Goal: Check status: Check status

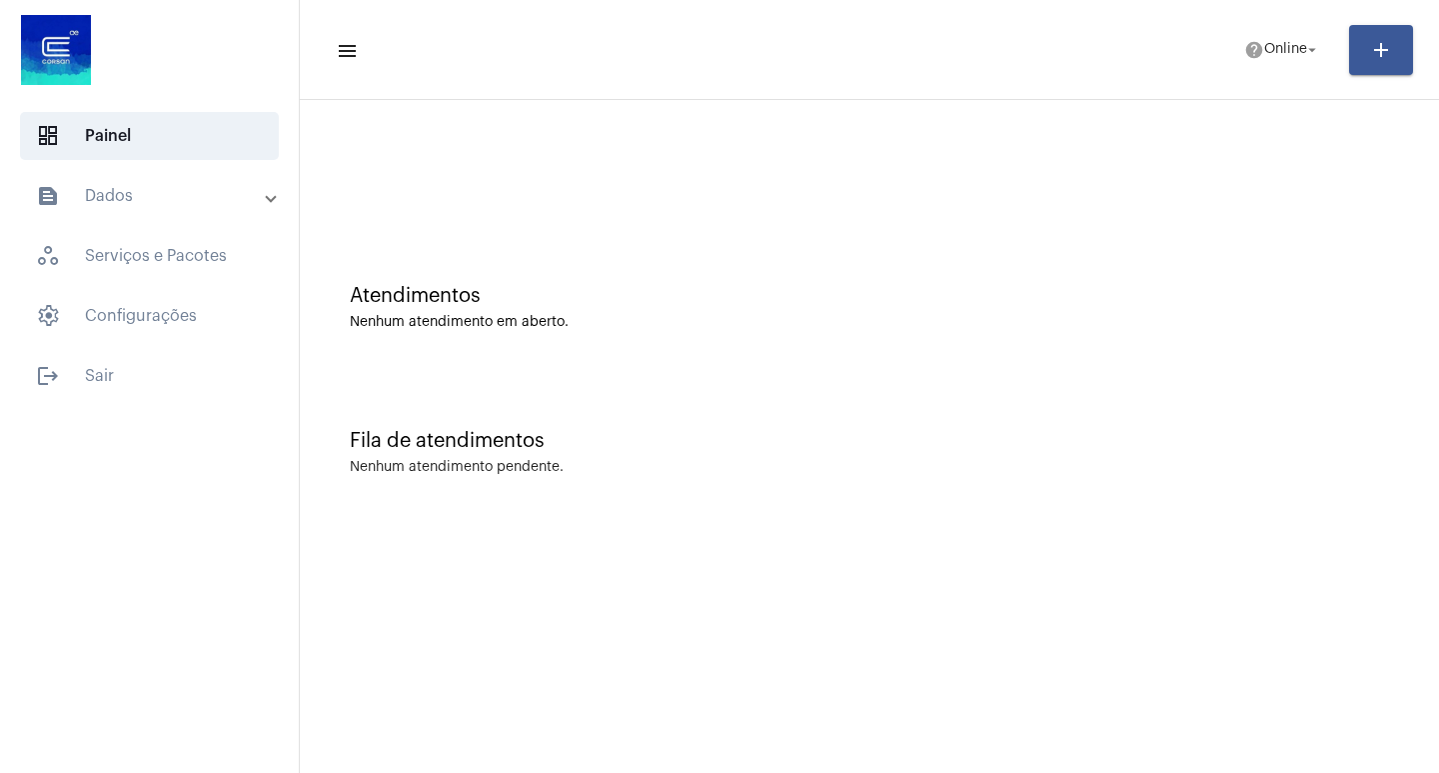
click at [176, 191] on mat-panel-title "text_snippet_outlined Dados" at bounding box center [151, 196] width 231 height 24
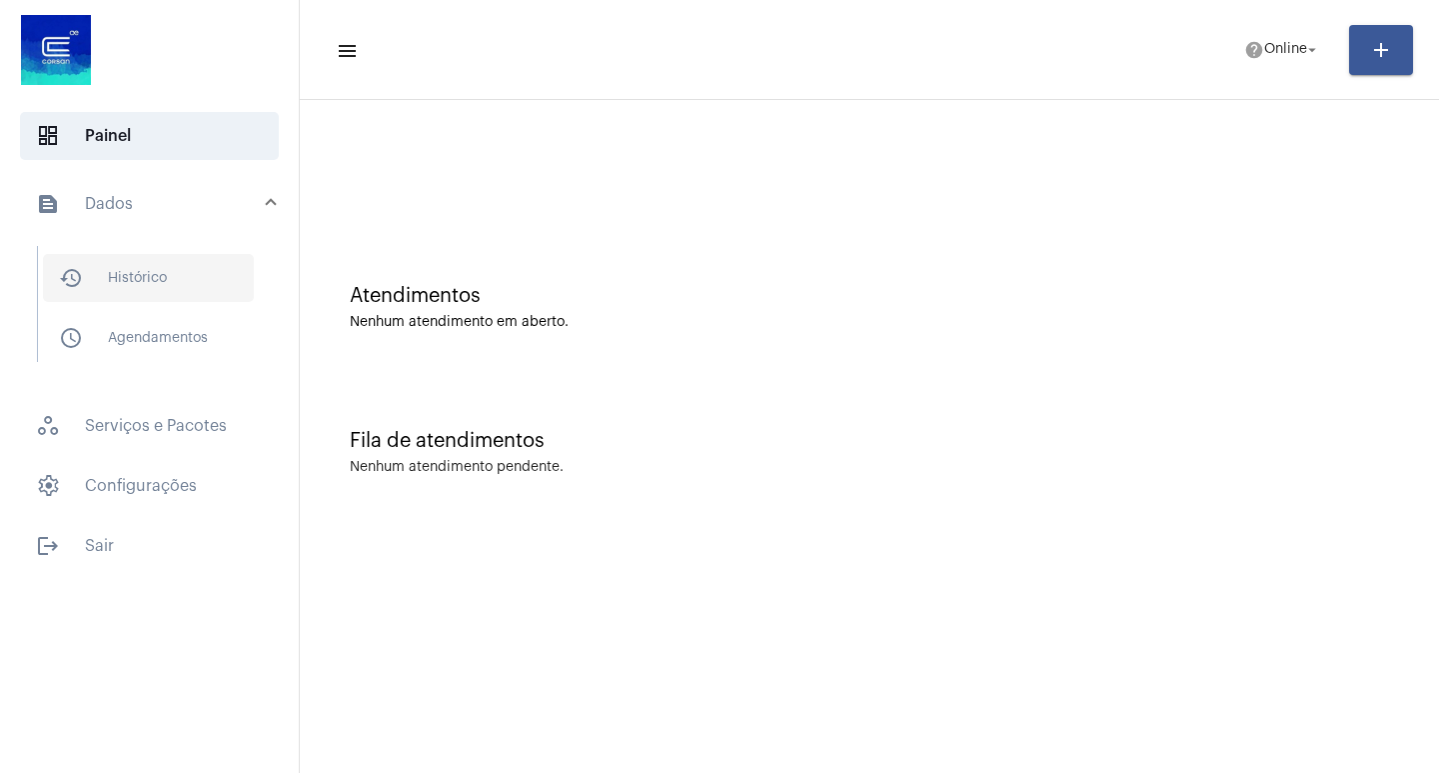
click at [186, 286] on span "history_outlined Histórico" at bounding box center [148, 278] width 211 height 48
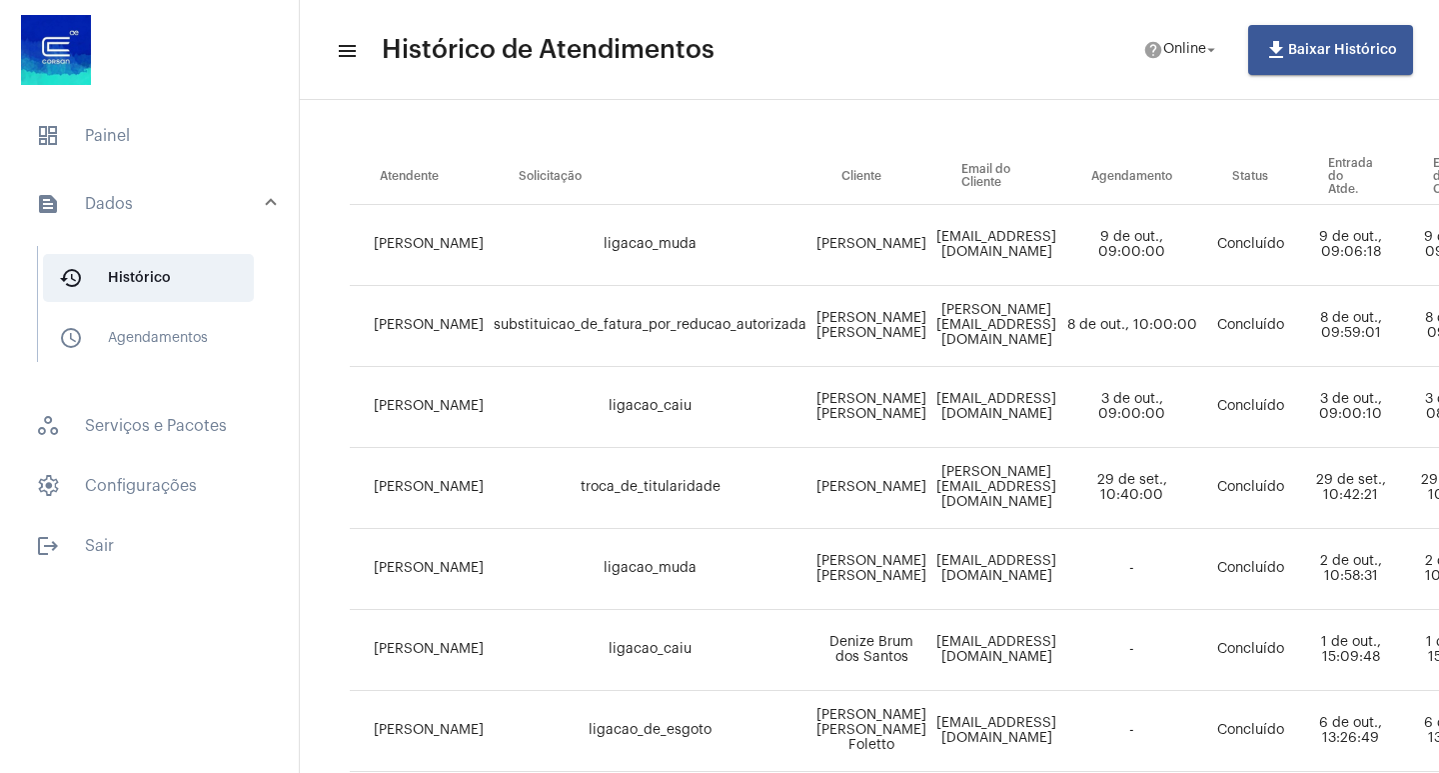
scroll to position [300, 0]
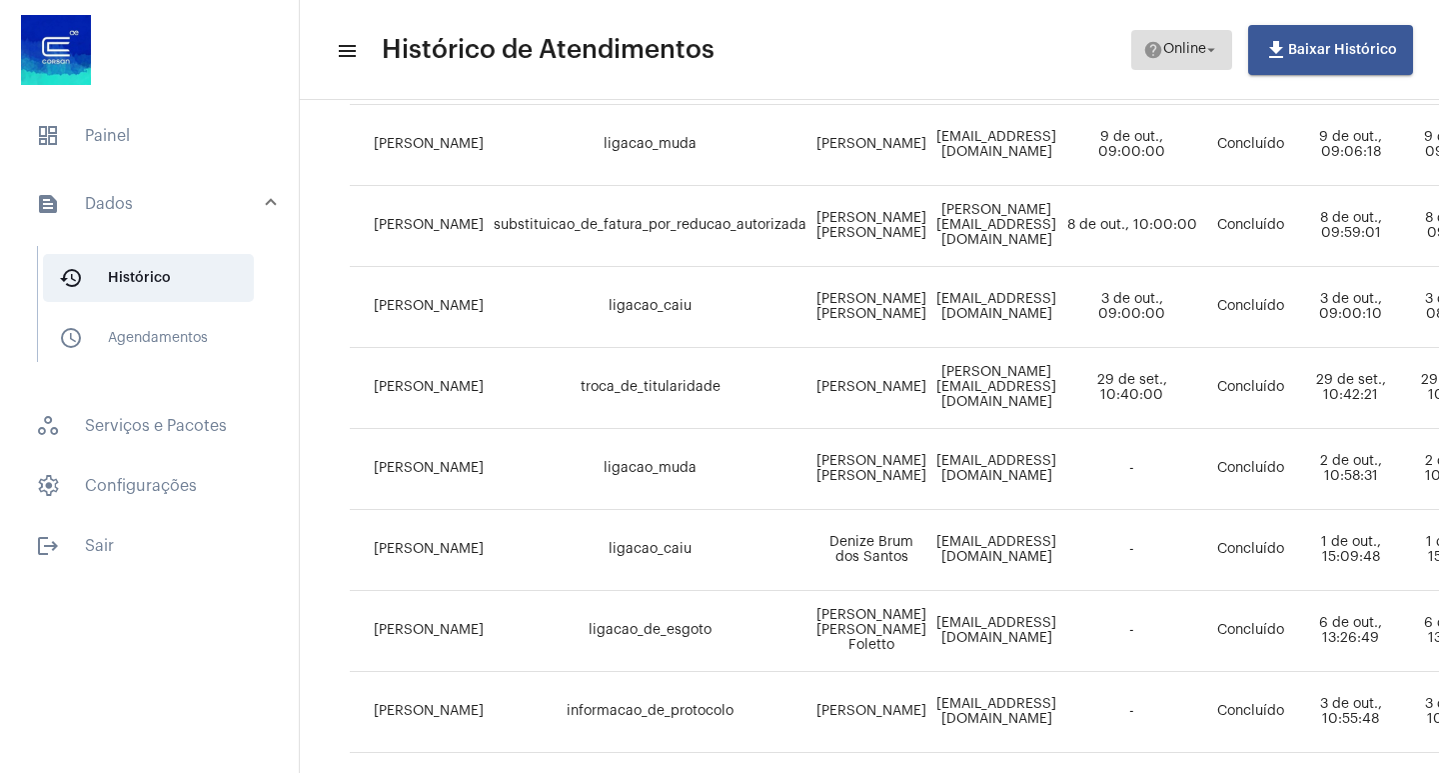
click at [1215, 49] on mat-icon "arrow_drop_down" at bounding box center [1212, 50] width 18 height 18
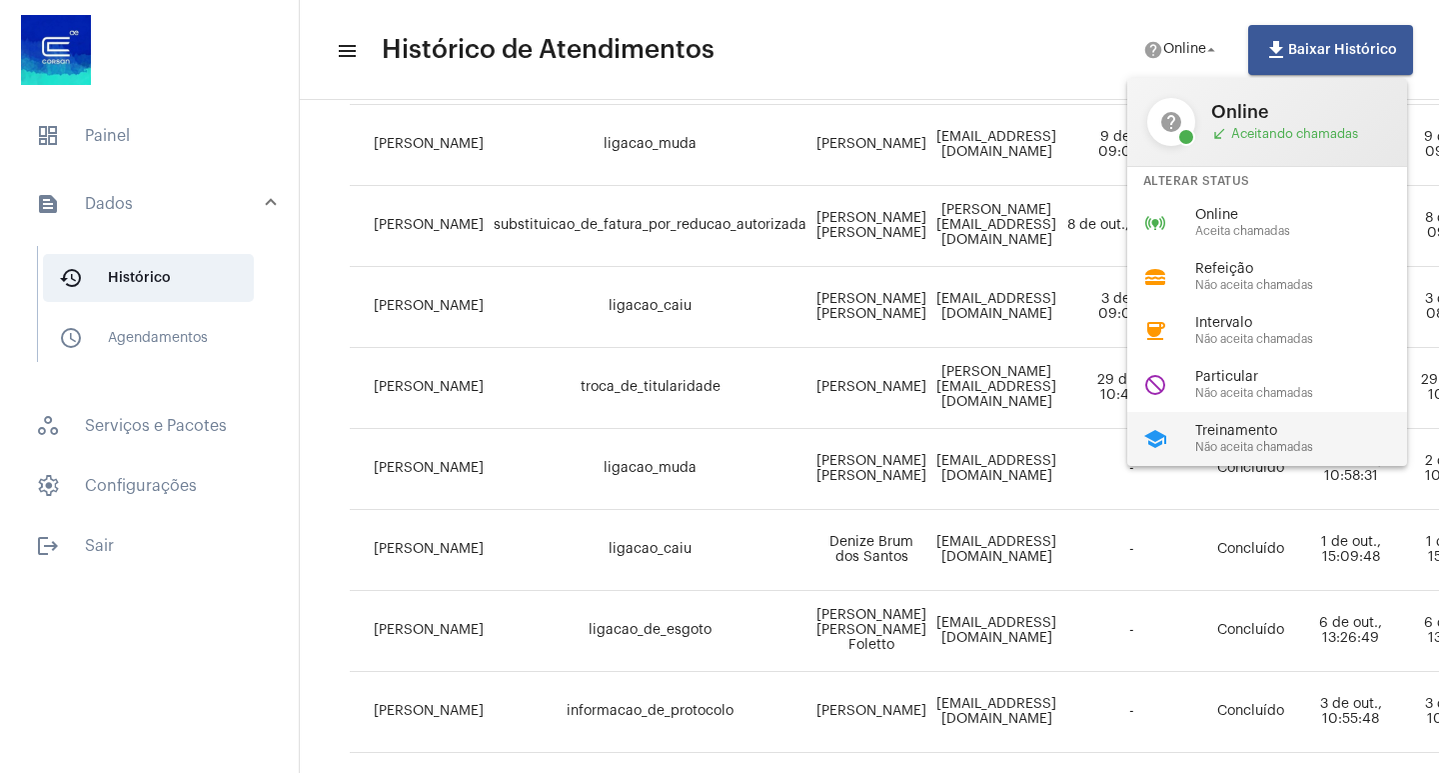
click at [1227, 436] on span "Treinamento" at bounding box center [1310, 431] width 228 height 15
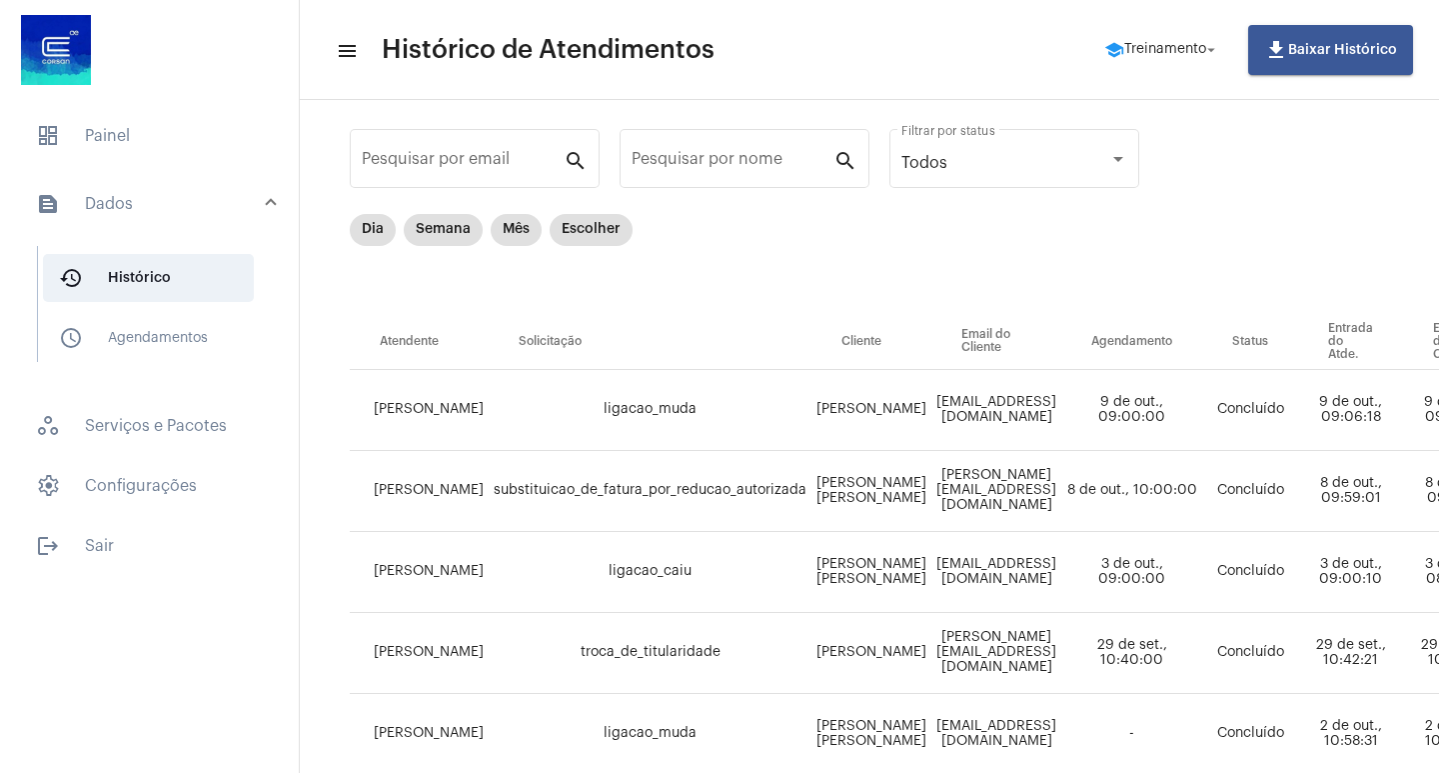
scroll to position [0, 0]
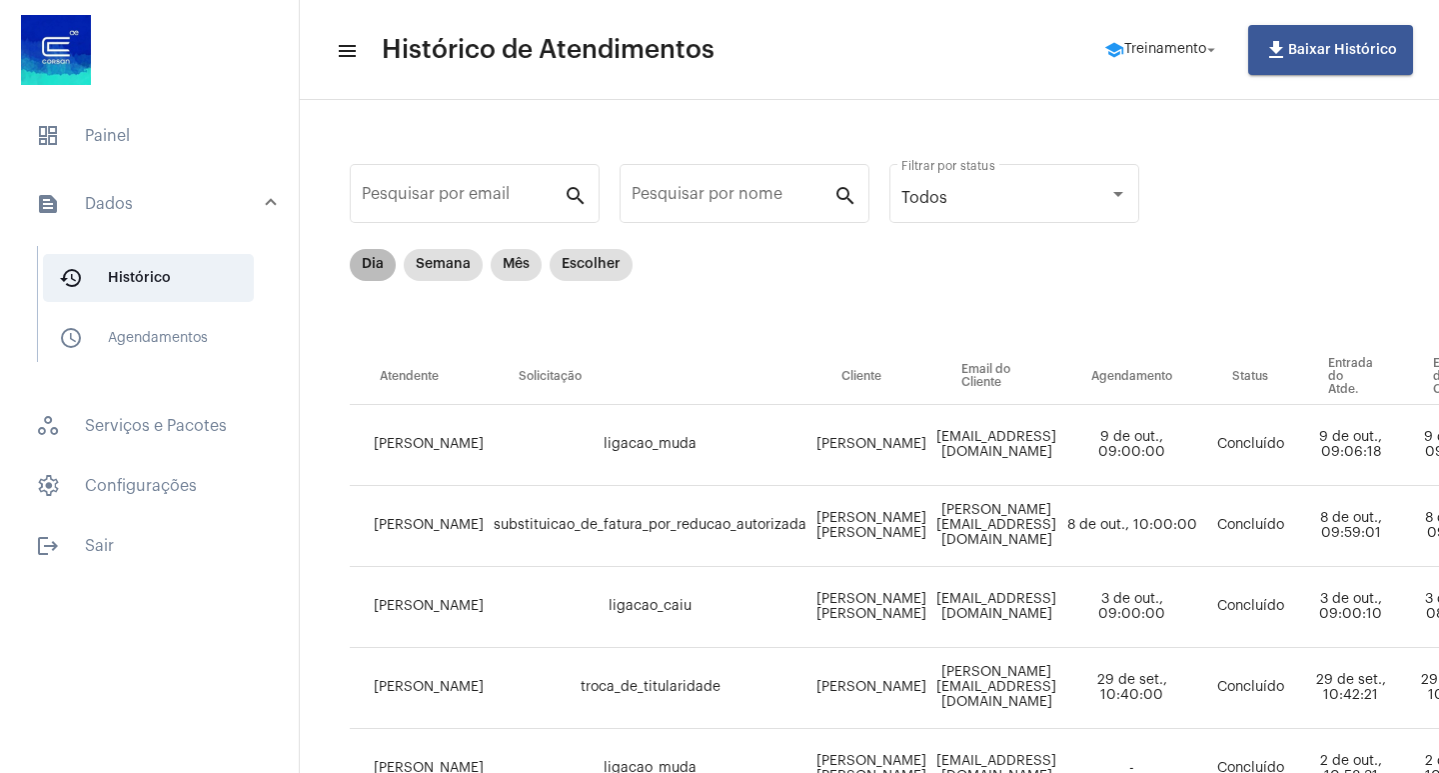
click at [367, 267] on mat-chip "Dia" at bounding box center [373, 265] width 46 height 32
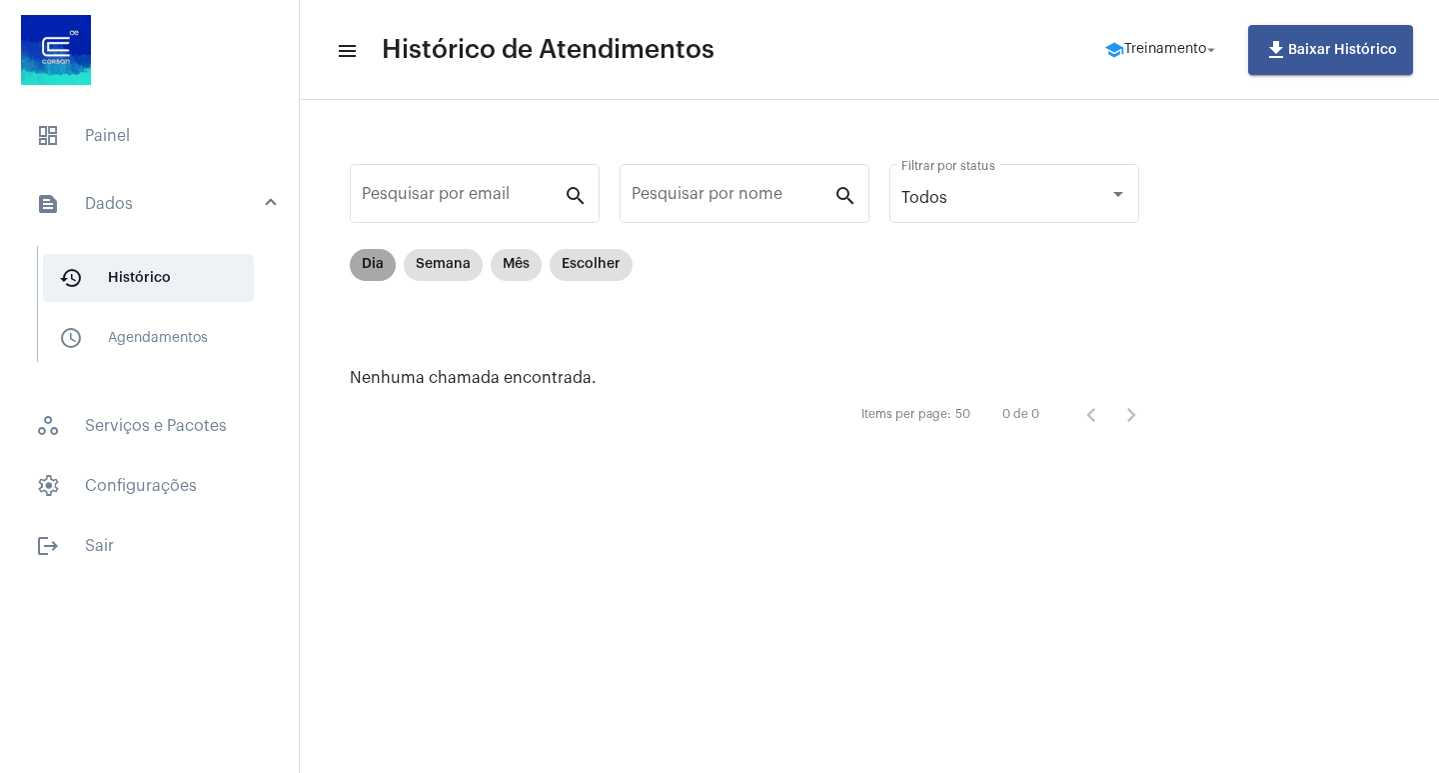
click at [379, 268] on mat-chip "Dia" at bounding box center [373, 265] width 46 height 32
click at [446, 272] on mat-chip "Semana" at bounding box center [443, 265] width 79 height 32
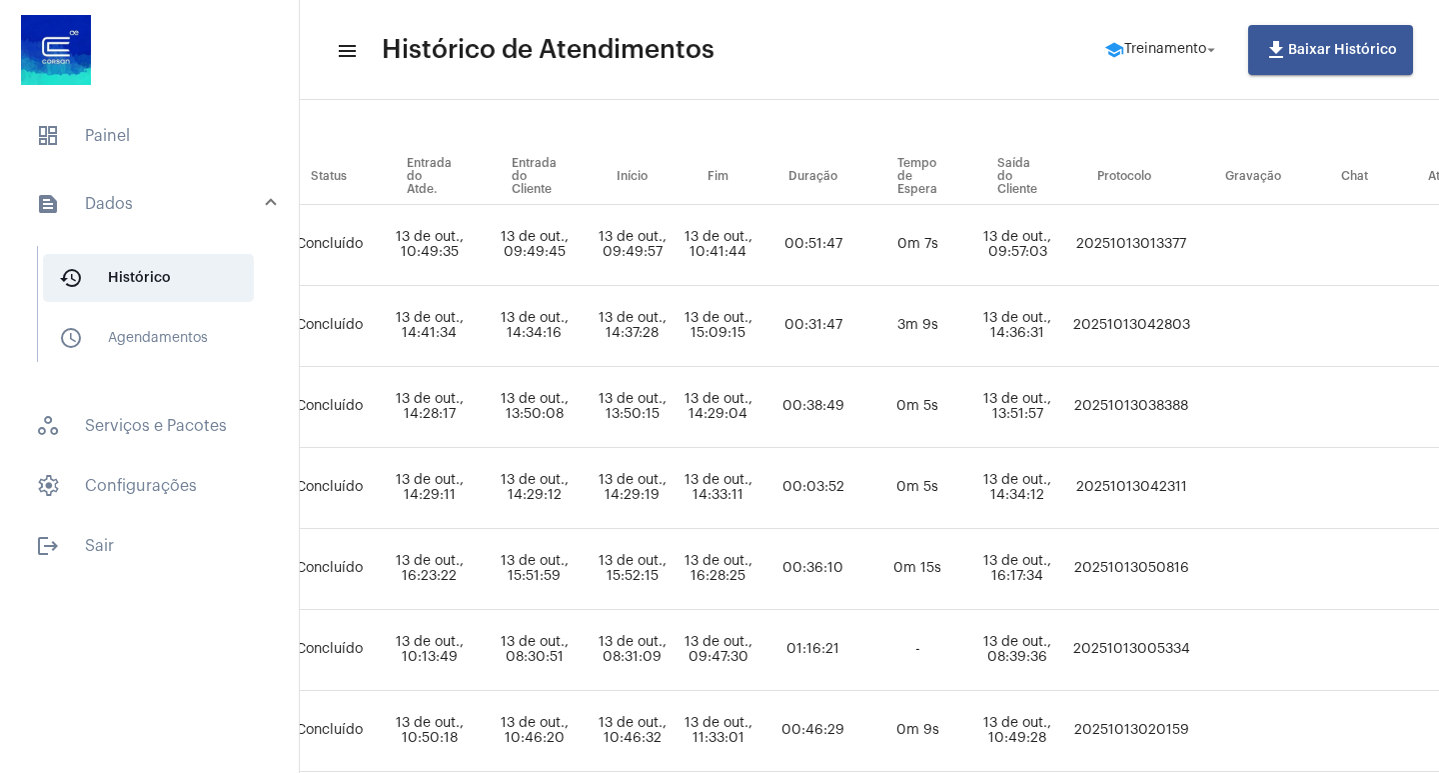
scroll to position [200, 824]
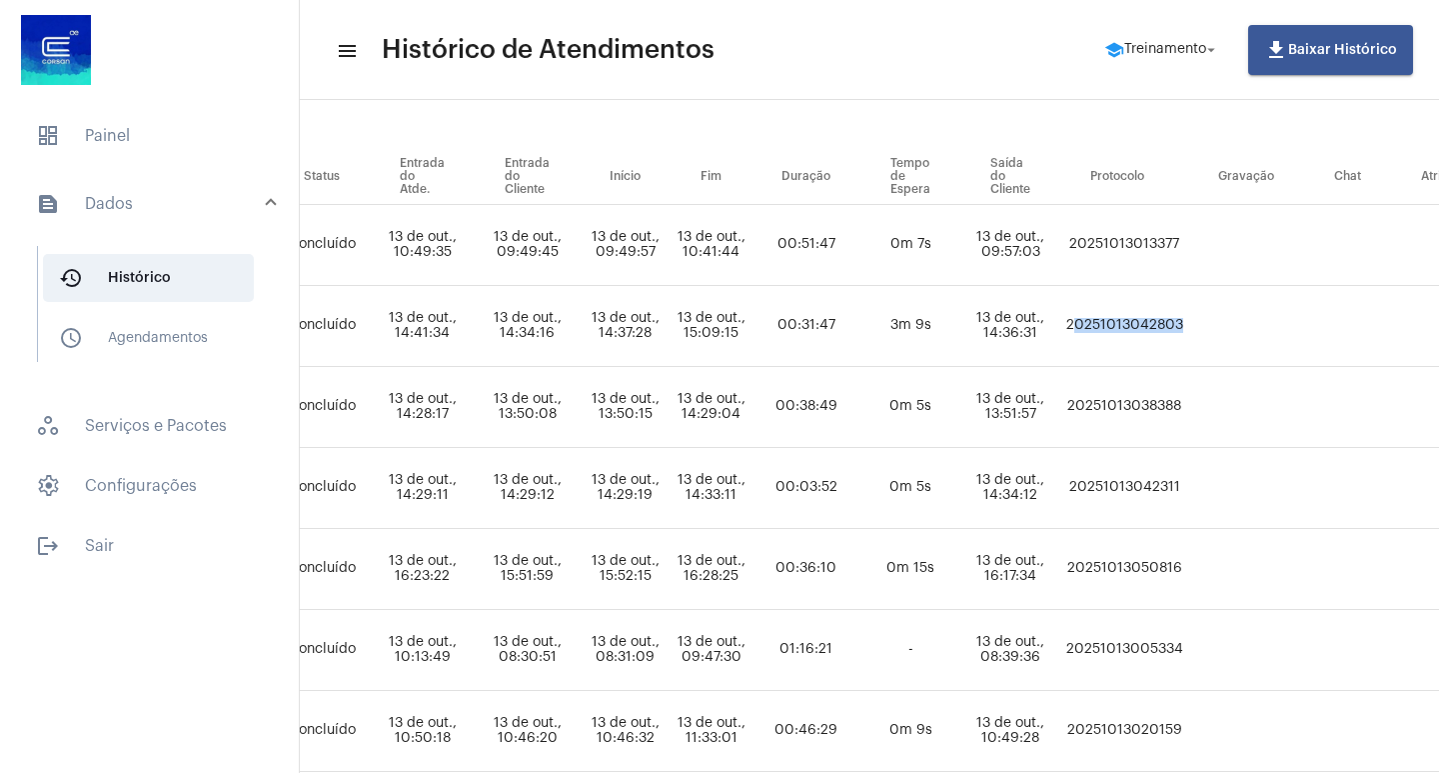
drag, startPoint x: 1152, startPoint y: 325, endPoint x: 1273, endPoint y: 327, distance: 121.0
click at [1273, 327] on tr "[PERSON_NAME] informacao_de_protocolo Clair de [PERSON_NAME] [DOMAIN_NAME][EMAI…" at bounding box center [559, 326] width 2066 height 81
copy td "20251013042803"
click at [1221, 51] on mat-icon "arrow_drop_down" at bounding box center [1212, 50] width 18 height 18
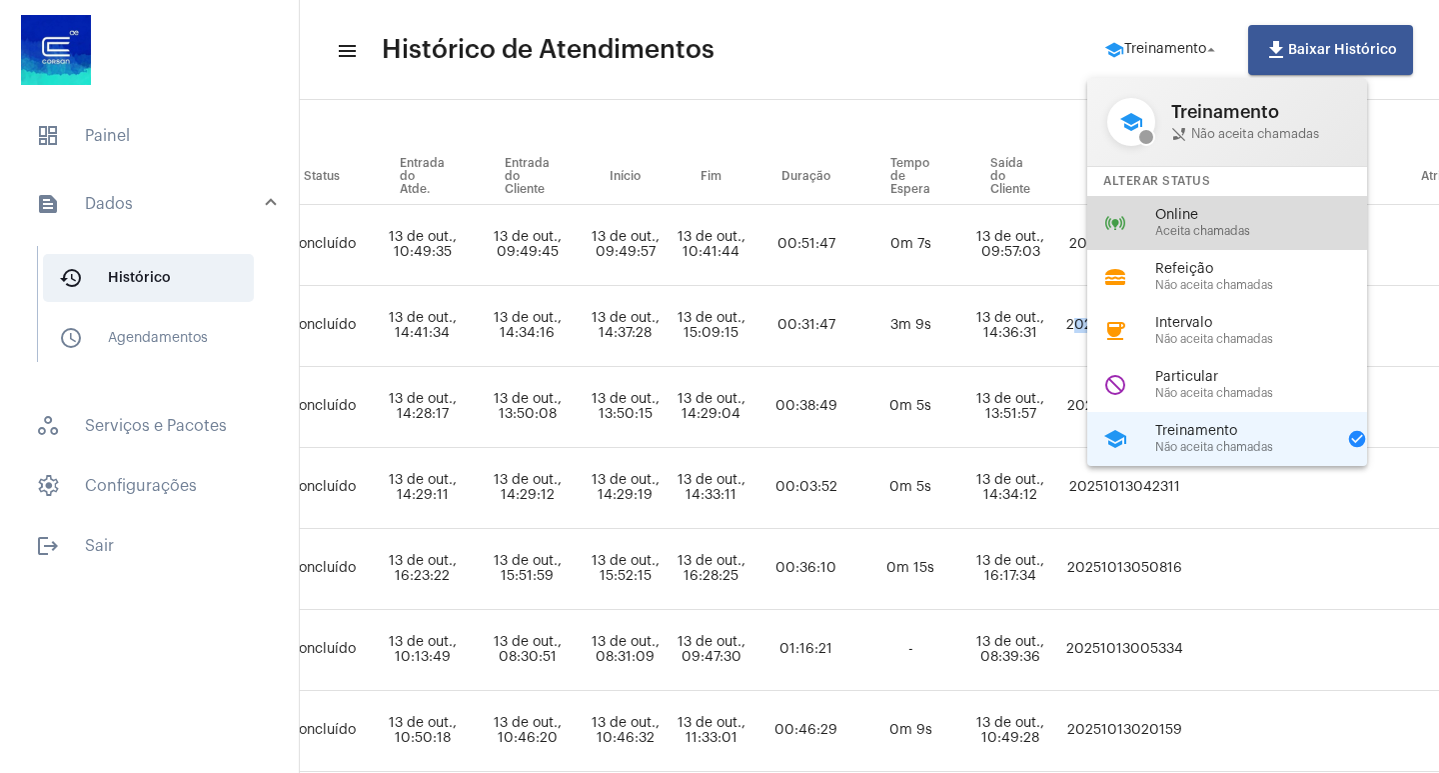
click at [1201, 218] on span "Online" at bounding box center [1270, 215] width 228 height 15
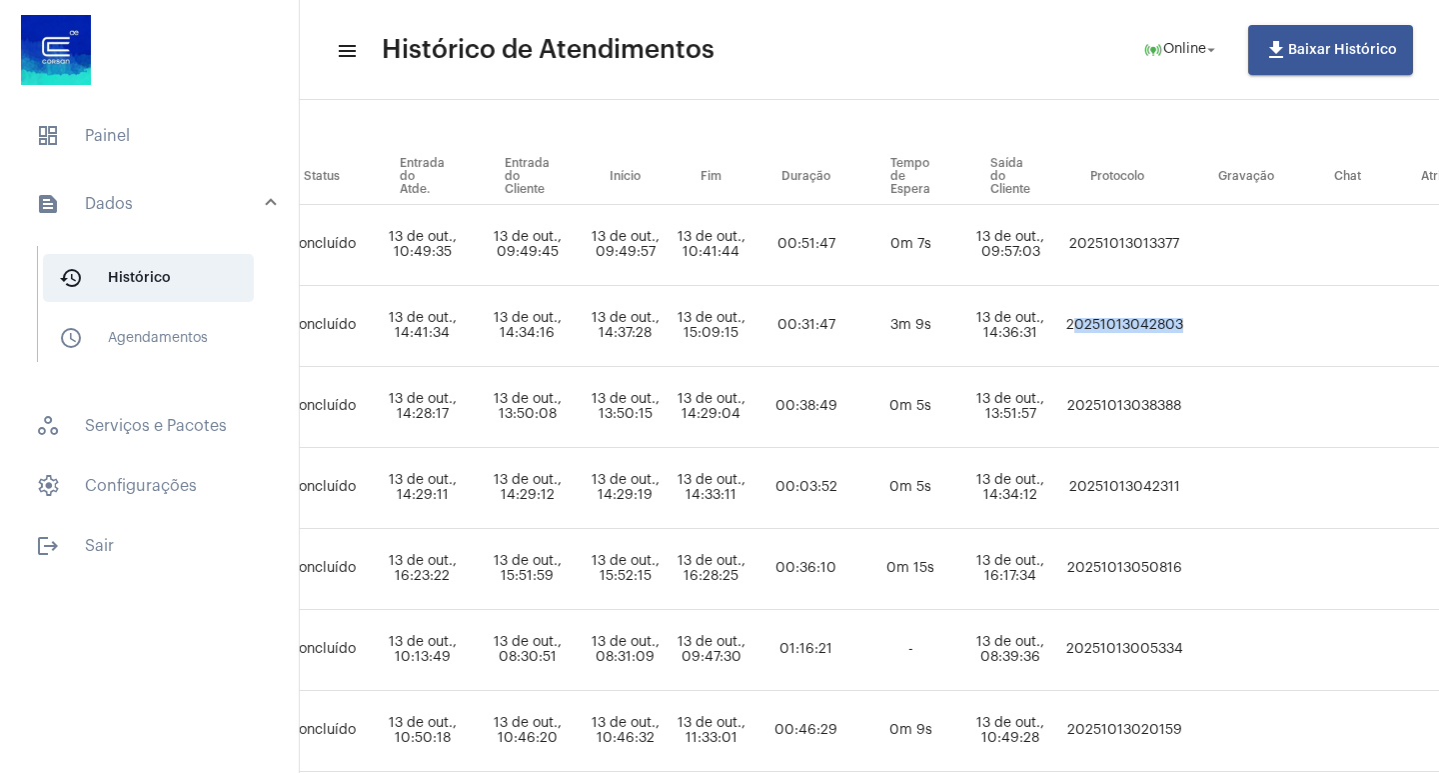
copy td "20251013042803"
